Goal: Navigation & Orientation: Find specific page/section

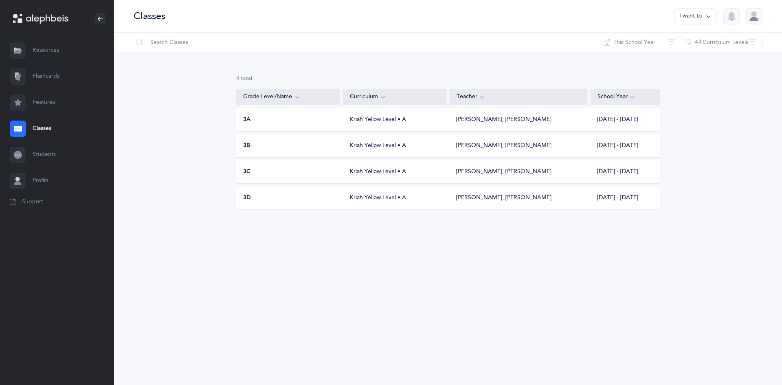
click at [36, 132] on link "Classes" at bounding box center [57, 129] width 114 height 26
click at [618, 41] on button "This School Year" at bounding box center [640, 43] width 81 height 20
click at [433, 287] on div "Classes I want to Reset Filter This School Year All School Years This School Ye…" at bounding box center [448, 192] width 668 height 385
click at [379, 124] on div "3A Kriah Yellow Level • A Simcha Schwarz, Leib Purec 2025 - 2026" at bounding box center [447, 119] width 423 height 23
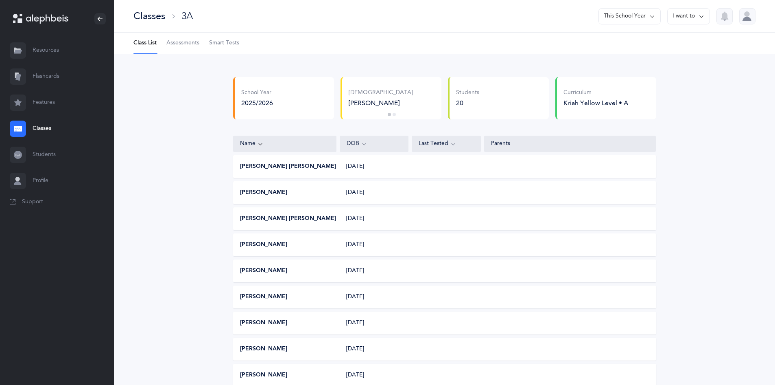
click at [65, 126] on link "Classes" at bounding box center [57, 129] width 114 height 26
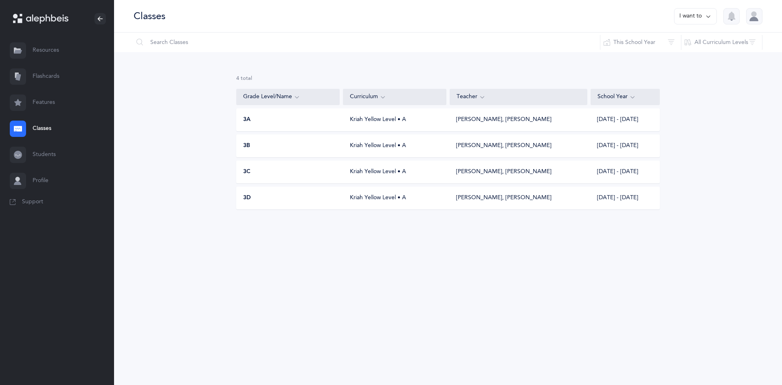
click at [354, 151] on div "3B Kriah Yellow Level • A Simcha Schwarz, Leib Purec 2025 - 2026" at bounding box center [447, 145] width 423 height 23
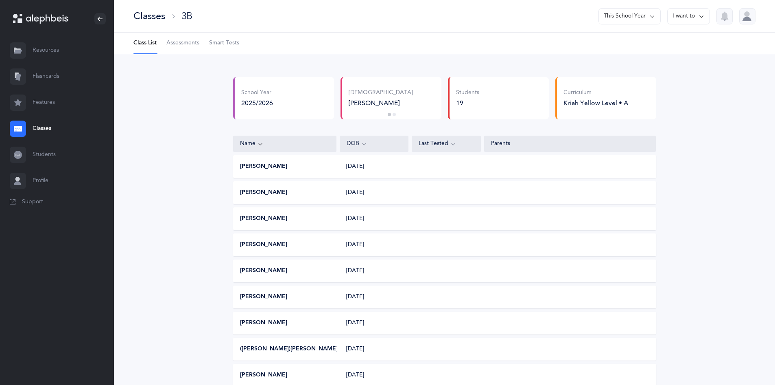
click at [33, 50] on link "Resources" at bounding box center [57, 50] width 114 height 26
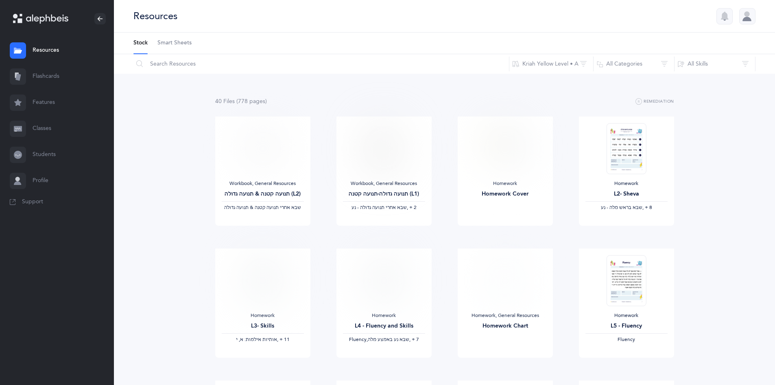
click at [759, 8] on div "Resources" at bounding box center [444, 16] width 661 height 33
click at [744, 18] on div at bounding box center [748, 16] width 16 height 16
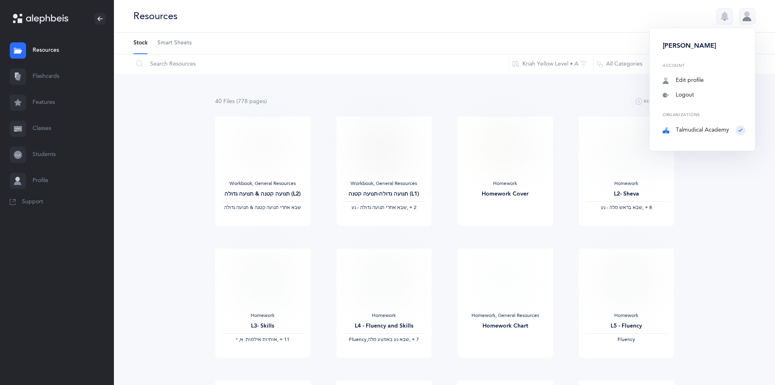
click at [48, 149] on link "Students" at bounding box center [57, 155] width 114 height 26
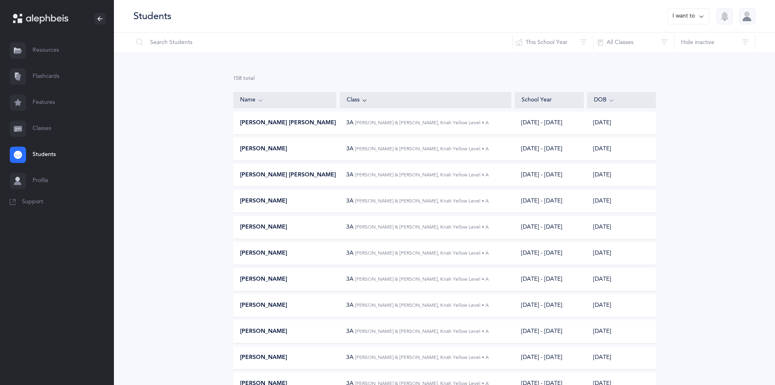
click at [13, 116] on link "Classes" at bounding box center [57, 129] width 114 height 26
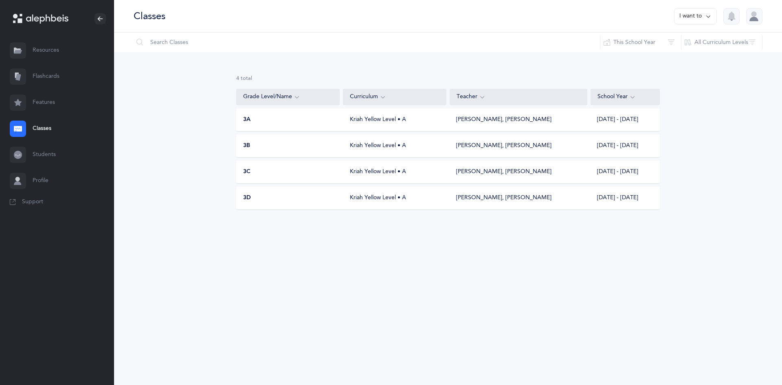
click at [420, 191] on div "3D Kriah Yellow Level • A Chanoch Hoenlein, Simcha Schwarz 2025 - 2026" at bounding box center [447, 197] width 423 height 23
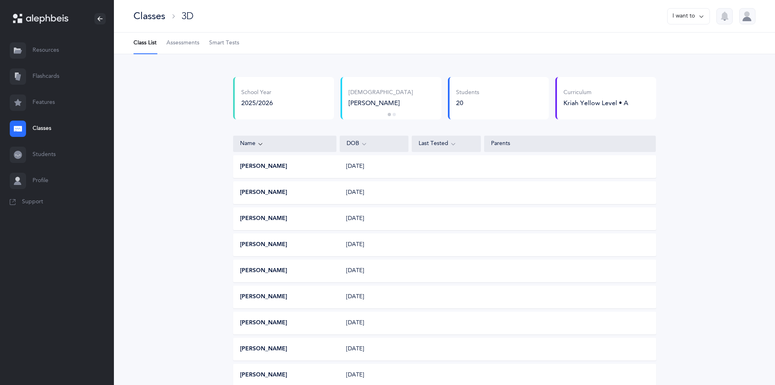
click at [240, 164] on button "[PERSON_NAME]" at bounding box center [263, 166] width 47 height 8
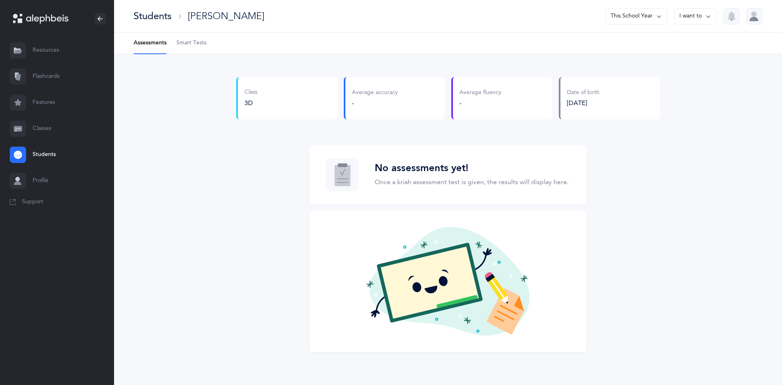
click at [27, 181] on link "Profile" at bounding box center [57, 181] width 114 height 26
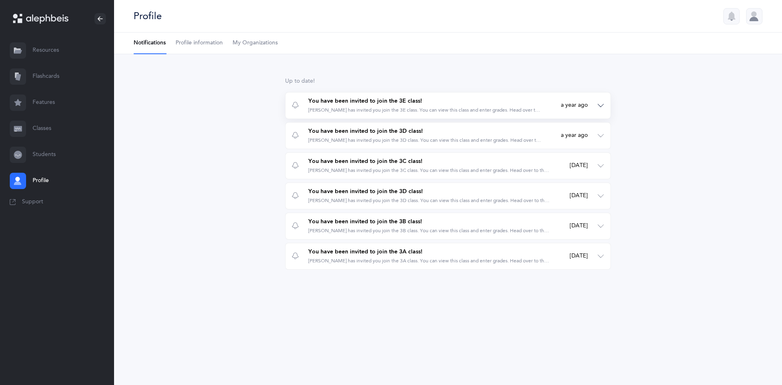
click at [608, 108] on button "You have been invited to join the 3E class! [PERSON_NAME] has invited you join …" at bounding box center [447, 105] width 325 height 26
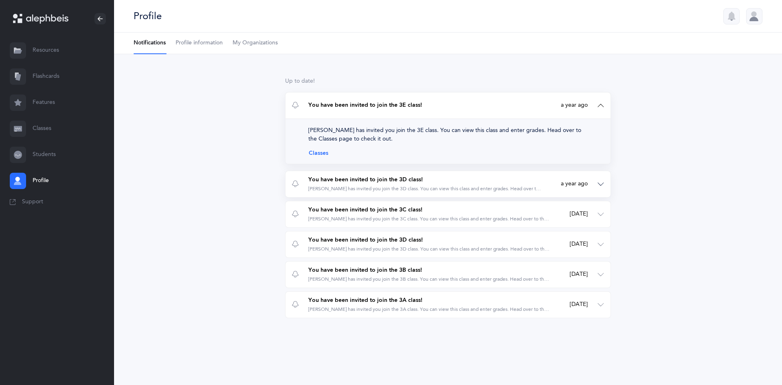
click at [580, 181] on span "a year ago" at bounding box center [573, 184] width 27 height 8
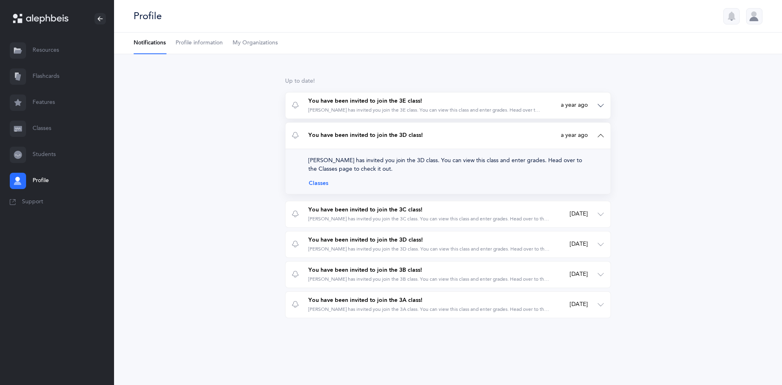
click at [591, 108] on button "You have been invited to join the 3E class! Mrs. Anna Weiss has invited you joi…" at bounding box center [447, 105] width 325 height 26
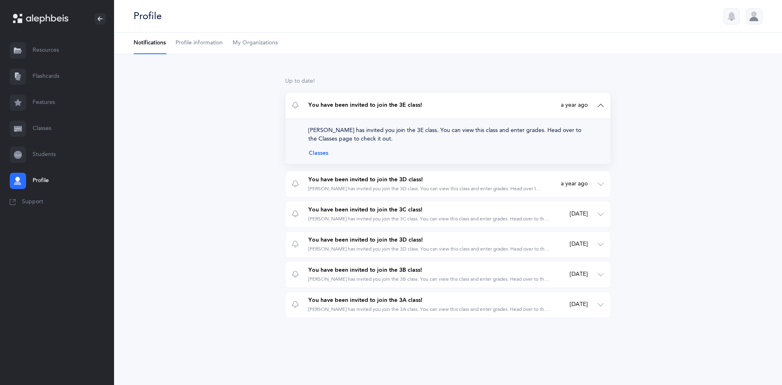
click at [582, 112] on button "You have been invited to join the 3E class! Mrs. Anna Weiss has invited you joi…" at bounding box center [447, 105] width 325 height 26
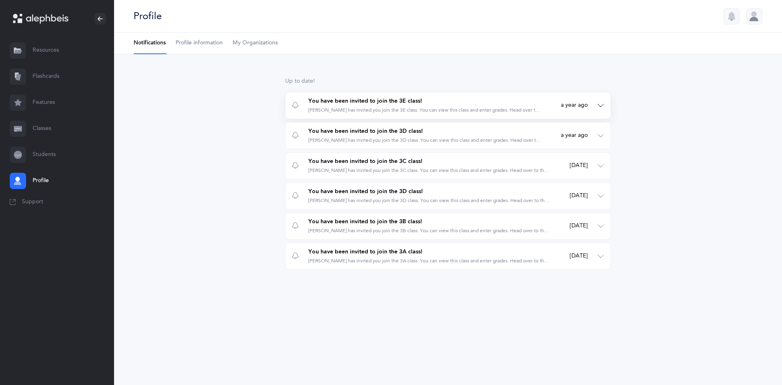
click at [363, 104] on div "You have been invited to join the 3E class!" at bounding box center [424, 101] width 233 height 8
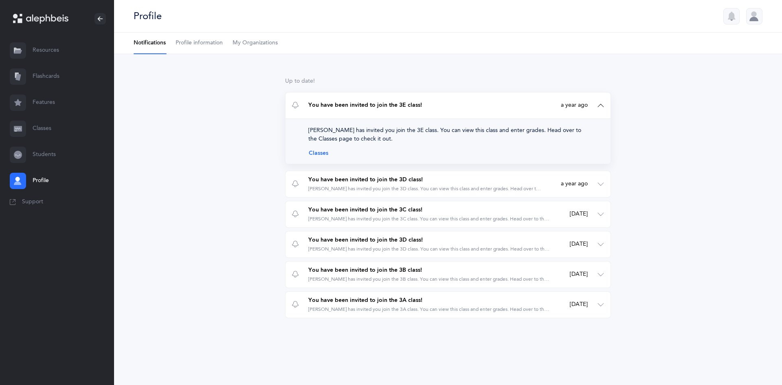
click at [313, 151] on link "Classes" at bounding box center [447, 153] width 279 height 7
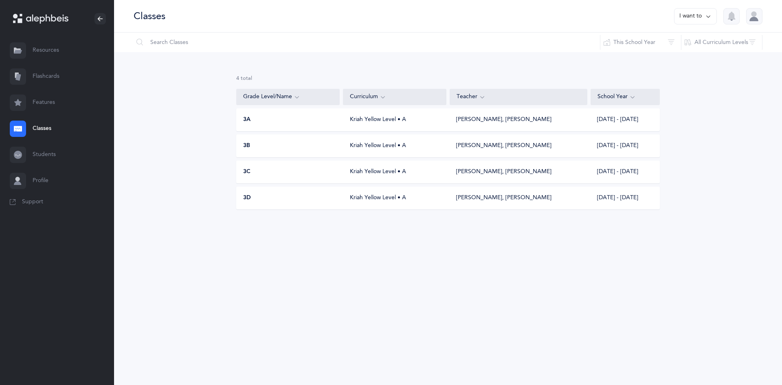
click at [455, 117] on div "Simcha Schwarz, Leib Purec" at bounding box center [518, 120] width 138 height 8
drag, startPoint x: 613, startPoint y: 150, endPoint x: 510, endPoint y: 266, distance: 156.0
click at [510, 266] on div "Classes I want to Reset Filter This School Year All School Years This School Ye…" at bounding box center [448, 192] width 668 height 385
click at [694, 15] on button "I want to" at bounding box center [695, 16] width 43 height 16
click at [704, 17] on button "I want to" at bounding box center [695, 16] width 43 height 16
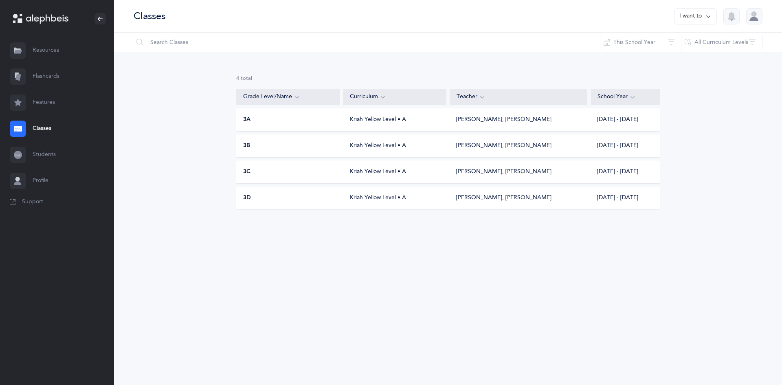
click at [704, 17] on button "I want to" at bounding box center [695, 16] width 43 height 16
click at [698, 117] on div "4 results total Grade Level/Name Curriculum Teacher School Year 3A Kriah Yellow…" at bounding box center [448, 148] width 668 height 193
click at [747, 20] on div at bounding box center [754, 16] width 16 height 16
click at [695, 22] on button "I want to" at bounding box center [695, 16] width 43 height 16
click at [709, 16] on icon at bounding box center [708, 16] width 7 height 9
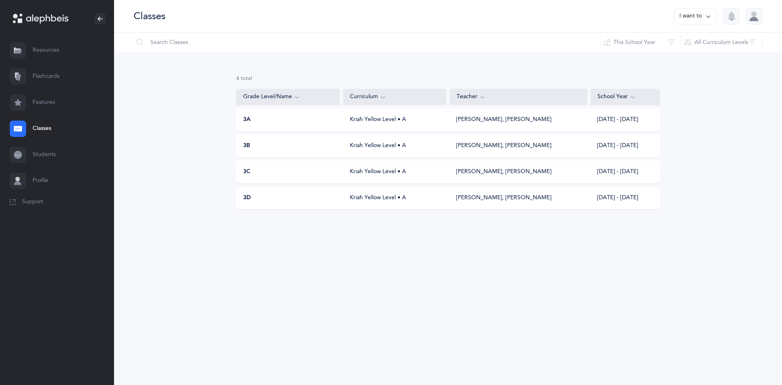
click at [703, 13] on button "I want to" at bounding box center [695, 16] width 43 height 16
click at [779, 25] on div "Classes I want to Print reports" at bounding box center [448, 16] width 668 height 33
click at [758, 16] on div at bounding box center [754, 16] width 16 height 16
click at [720, 96] on link "Logout" at bounding box center [710, 95] width 83 height 8
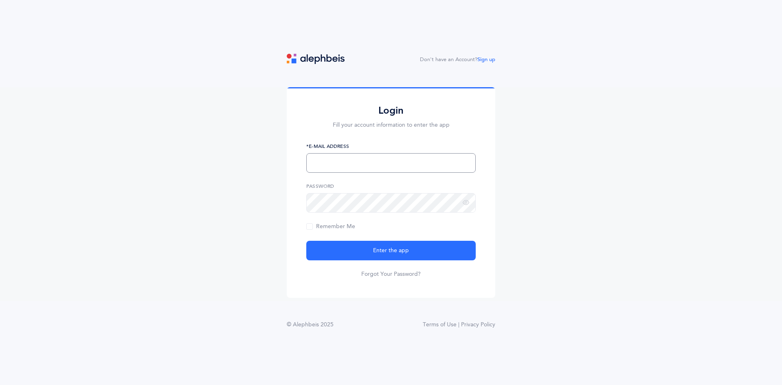
type input "[EMAIL_ADDRESS][DOMAIN_NAME]"
click at [394, 157] on input "[EMAIL_ADDRESS][DOMAIN_NAME]" at bounding box center [390, 163] width 169 height 20
click at [604, 177] on div "Login Fill your account information to enter the app simchaschwarz@gmail.com *E…" at bounding box center [391, 194] width 782 height 214
type input "simchaschwarz@gmail.com"
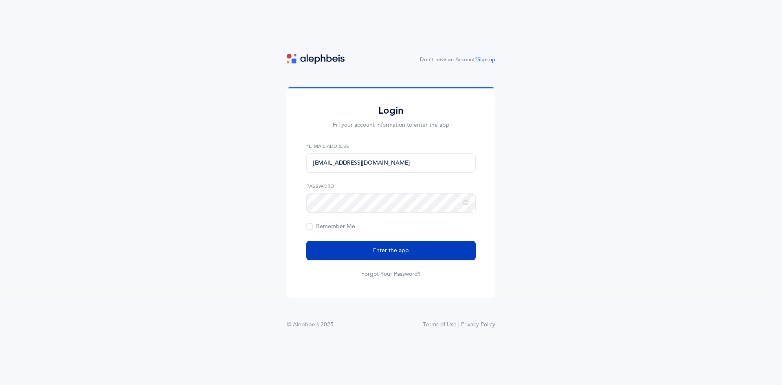
click at [392, 245] on button "Enter the app" at bounding box center [390, 251] width 169 height 20
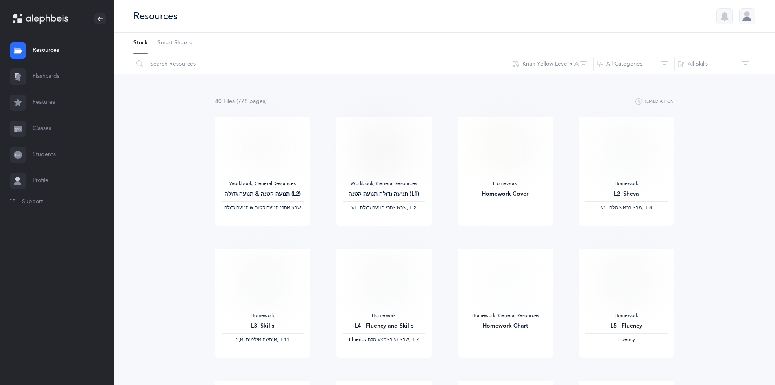
click at [54, 122] on link "Classes" at bounding box center [57, 129] width 114 height 26
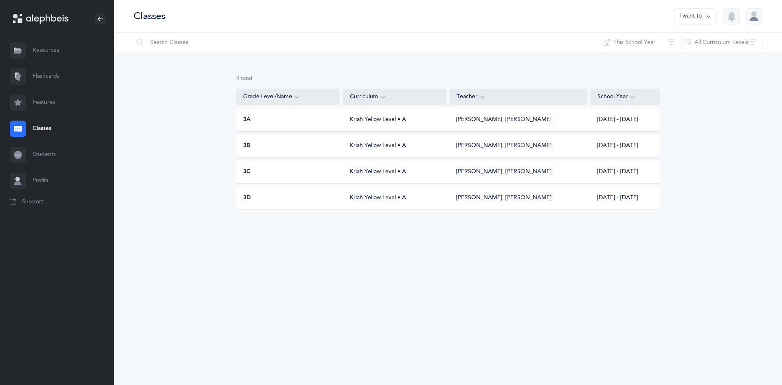
click at [239, 116] on div "3A" at bounding box center [287, 120] width 103 height 8
click at [346, 194] on div "Kriah Yellow Level • A" at bounding box center [394, 198] width 103 height 8
click at [375, 119] on div "Kriah Yellow Level • A" at bounding box center [394, 120] width 103 height 8
click at [346, 148] on div "Kriah Yellow Level • A" at bounding box center [394, 146] width 103 height 8
click at [463, 175] on div "[PERSON_NAME], [PERSON_NAME]" at bounding box center [503, 172] width 95 height 8
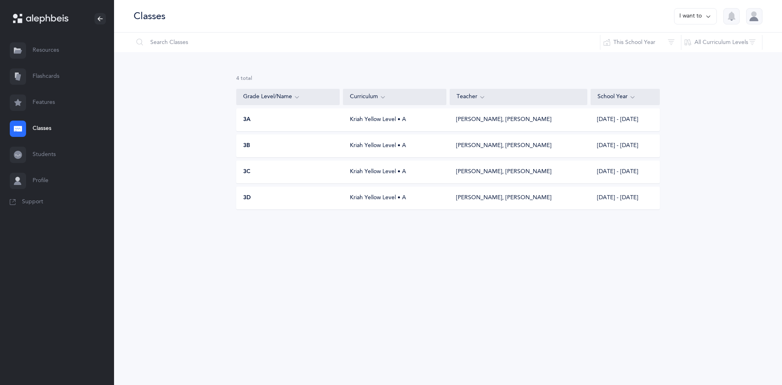
click at [372, 201] on div "Kriah Yellow Level • A" at bounding box center [394, 198] width 103 height 8
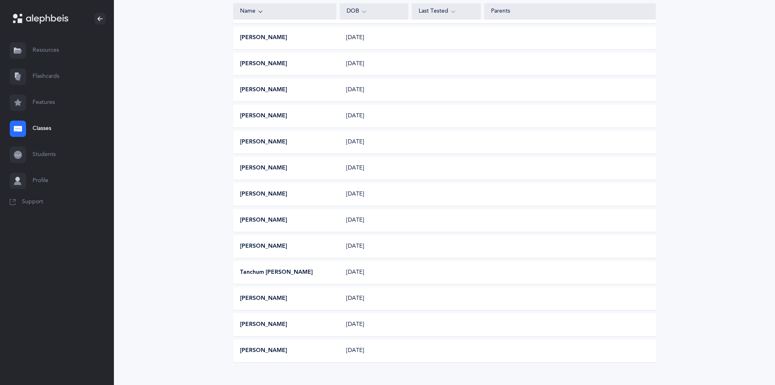
scroll to position [324, 0]
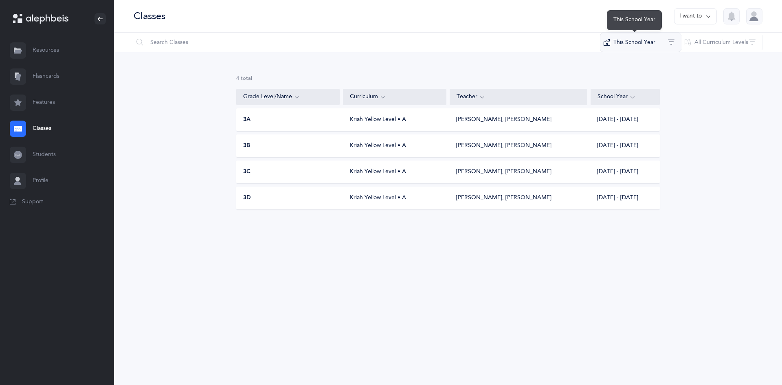
click at [630, 41] on button "This School Year" at bounding box center [640, 43] width 81 height 20
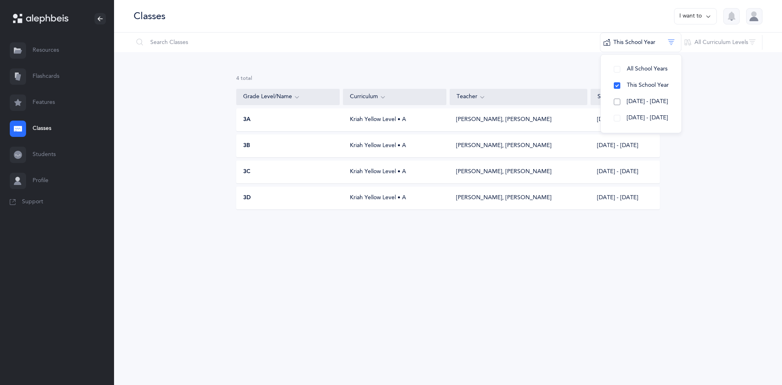
click at [650, 100] on span "[DATE] - [DATE]" at bounding box center [646, 101] width 41 height 7
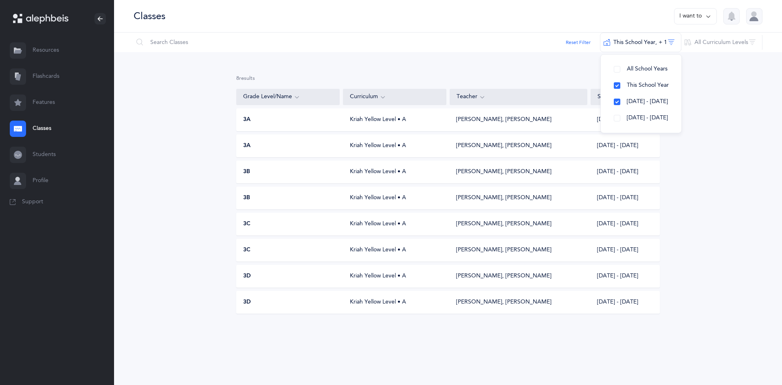
click at [679, 183] on div "8 results total Grade Level/Name Curriculum Teacher School Year 3A Kriah Yellow…" at bounding box center [448, 200] width 668 height 297
click at [393, 128] on div "3A Kriah Yellow Level • A [PERSON_NAME], [PERSON_NAME] [DATE] - [DATE]" at bounding box center [447, 119] width 423 height 23
click at [379, 145] on div "Kriah Yellow Level • A" at bounding box center [394, 146] width 103 height 8
click at [381, 177] on div "3B Kriah Yellow Level • A [PERSON_NAME], [PERSON_NAME] [DATE] - [DATE]" at bounding box center [447, 171] width 423 height 23
click at [359, 223] on div "Kriah Yellow Level • A" at bounding box center [394, 224] width 103 height 8
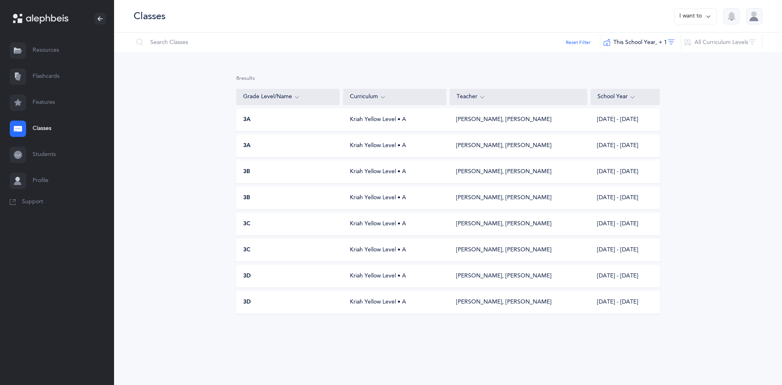
click at [438, 260] on div "3C Kriah Yellow Level • A [PERSON_NAME], [PERSON_NAME] [DATE] - [DATE]" at bounding box center [447, 250] width 423 height 23
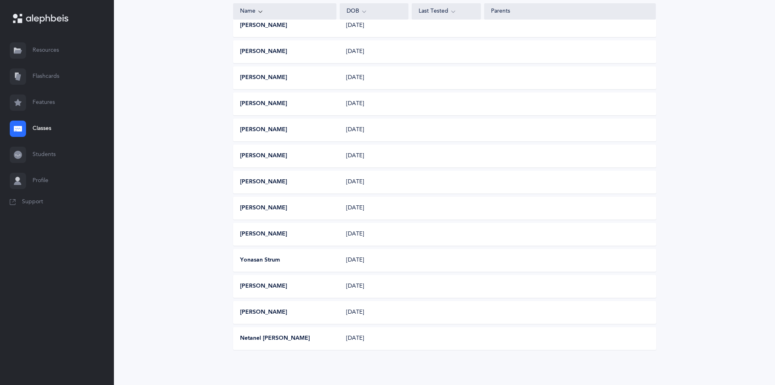
scroll to position [298, 0]
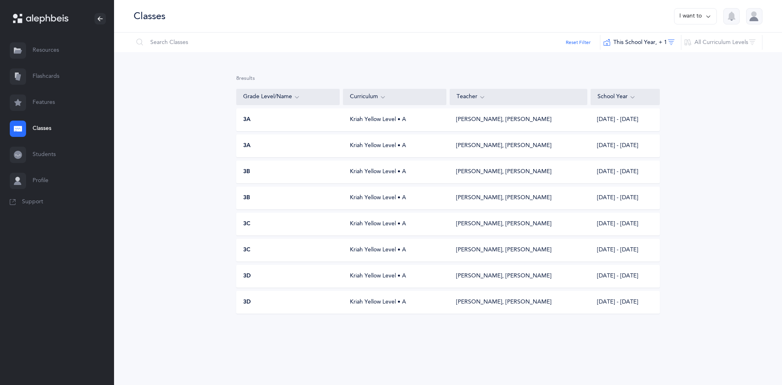
click at [381, 269] on div "3D Kriah Yellow Level • A [PERSON_NAME], [PERSON_NAME] [DATE] - [DATE]" at bounding box center [447, 276] width 423 height 23
